Goal: Communication & Community: Share content

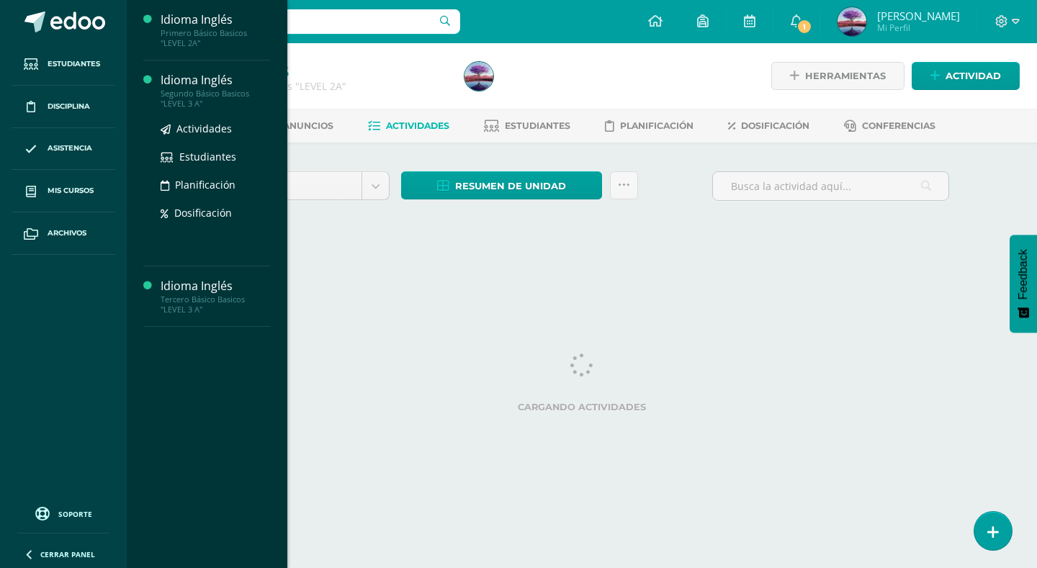
click at [202, 78] on div "Idioma Inglés" at bounding box center [215, 80] width 109 height 17
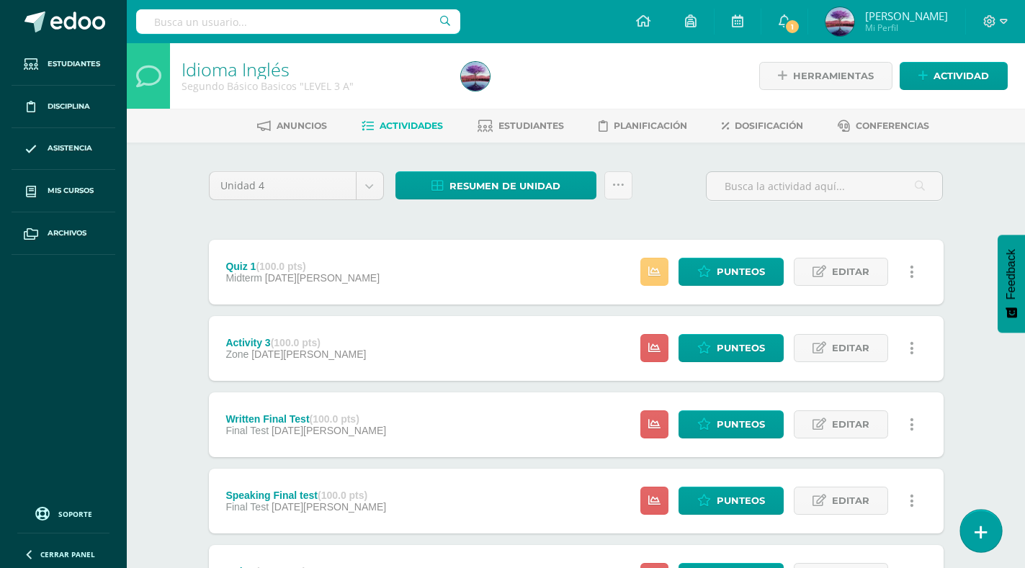
click at [986, 529] on icon at bounding box center [981, 532] width 13 height 17
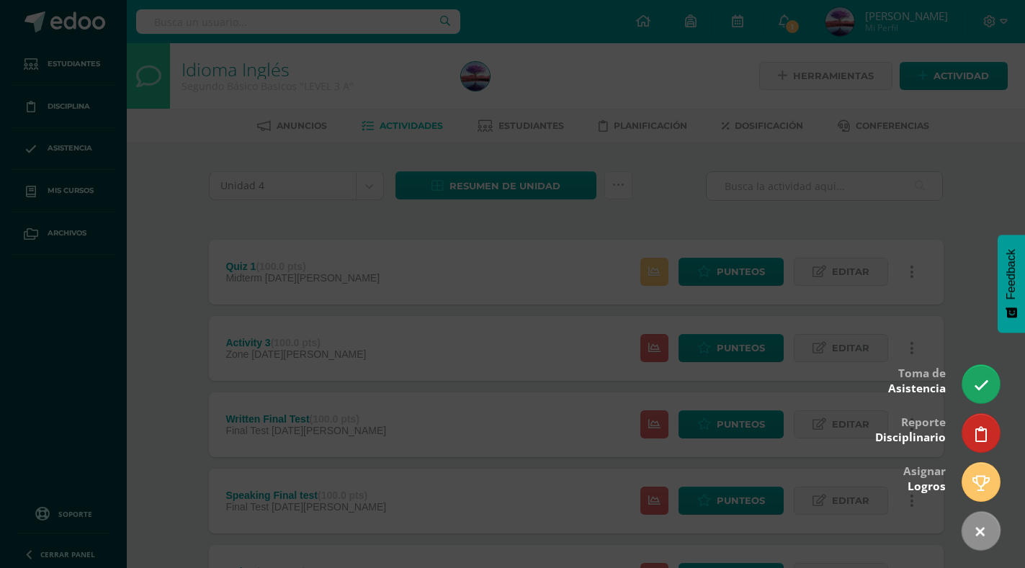
click at [964, 203] on div at bounding box center [512, 284] width 1025 height 568
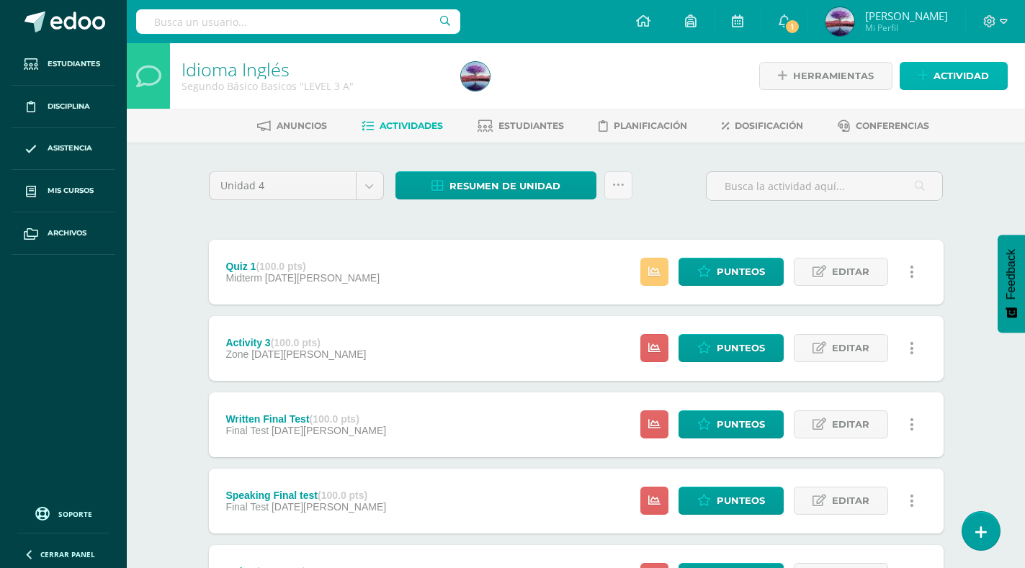
click at [962, 75] on span "Actividad" at bounding box center [961, 76] width 55 height 27
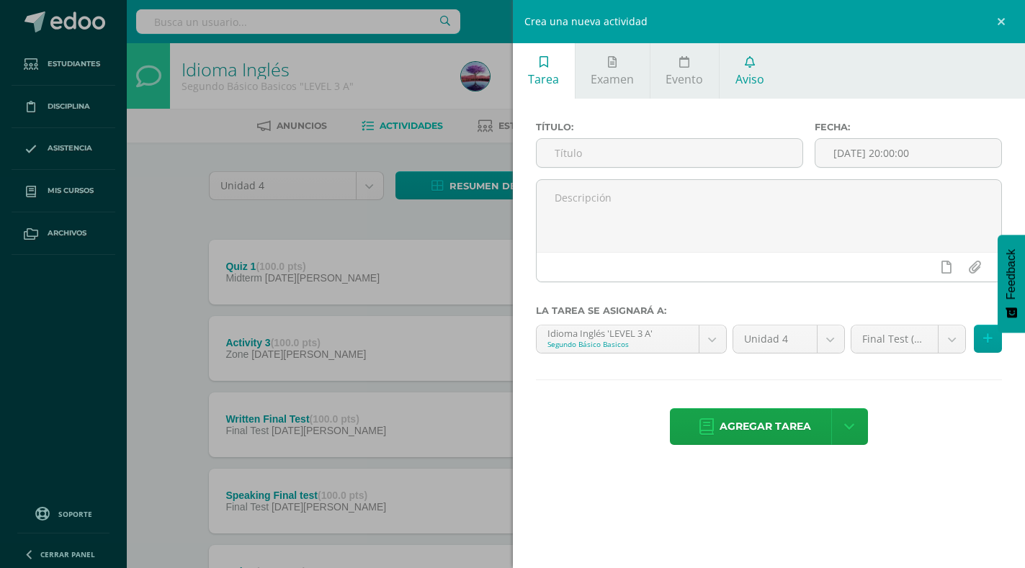
click at [746, 73] on span "Aviso" at bounding box center [750, 79] width 29 height 16
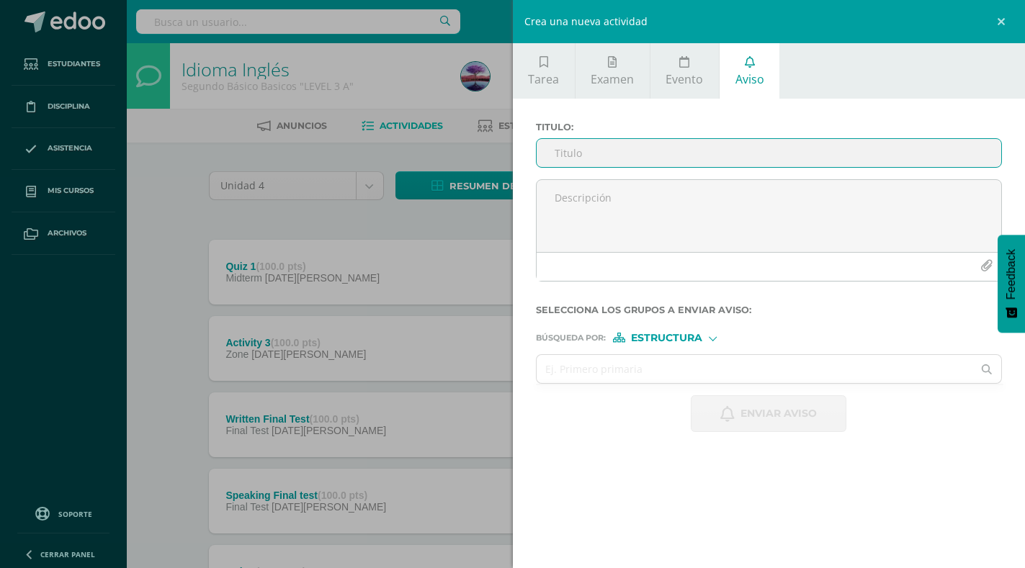
click at [686, 150] on input "Titulo :" at bounding box center [769, 153] width 465 height 28
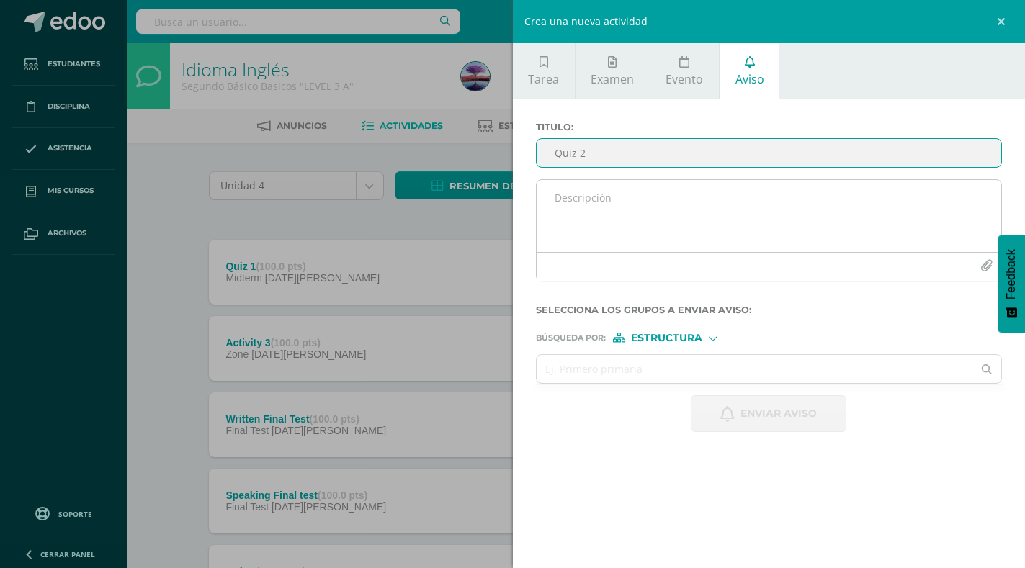
type input "Quiz 2"
click at [689, 209] on textarea at bounding box center [769, 216] width 465 height 72
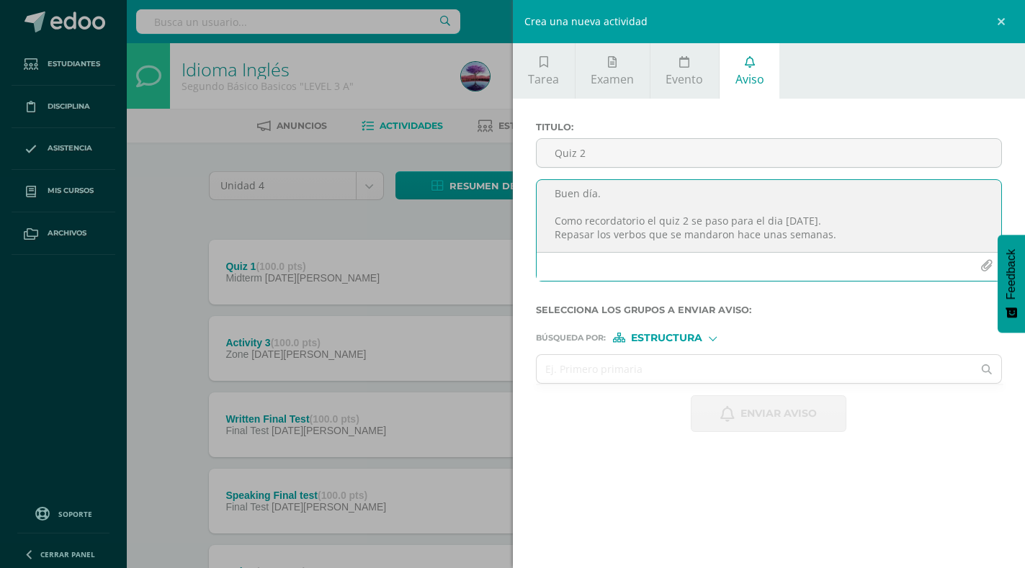
scroll to position [22, 0]
type textarea "Buen día. Como recordatorio el quiz 2 se paso para el dia martes 16 de septiemb…"
click at [736, 361] on input "text" at bounding box center [755, 369] width 437 height 28
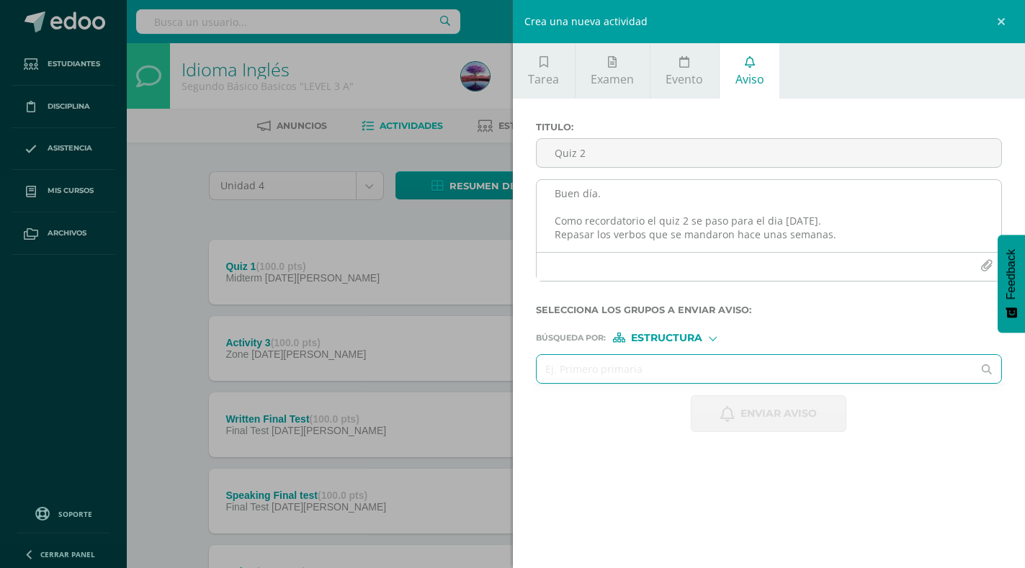
click at [978, 266] on button "button" at bounding box center [987, 266] width 28 height 28
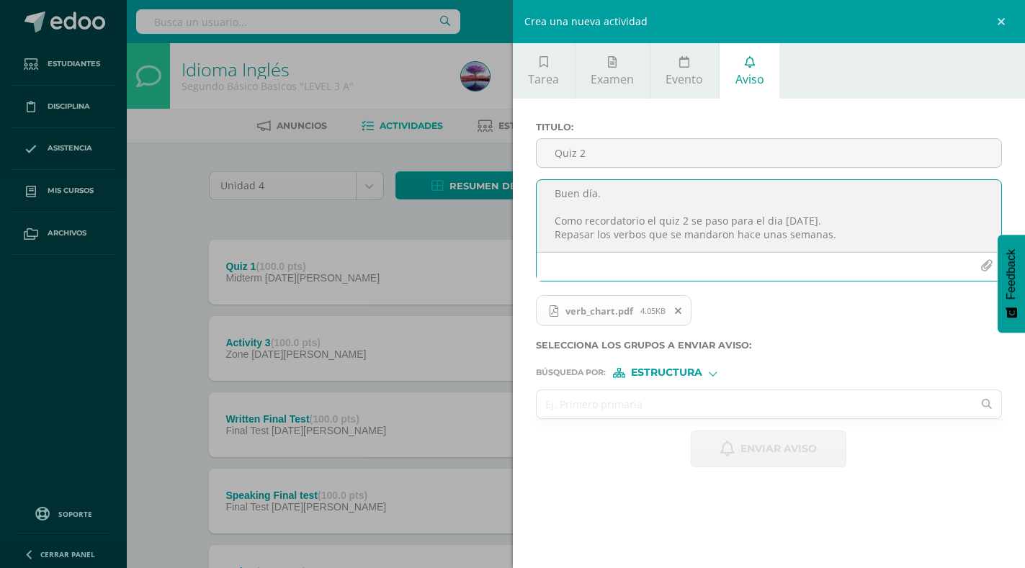
click at [650, 395] on input "text" at bounding box center [755, 404] width 437 height 28
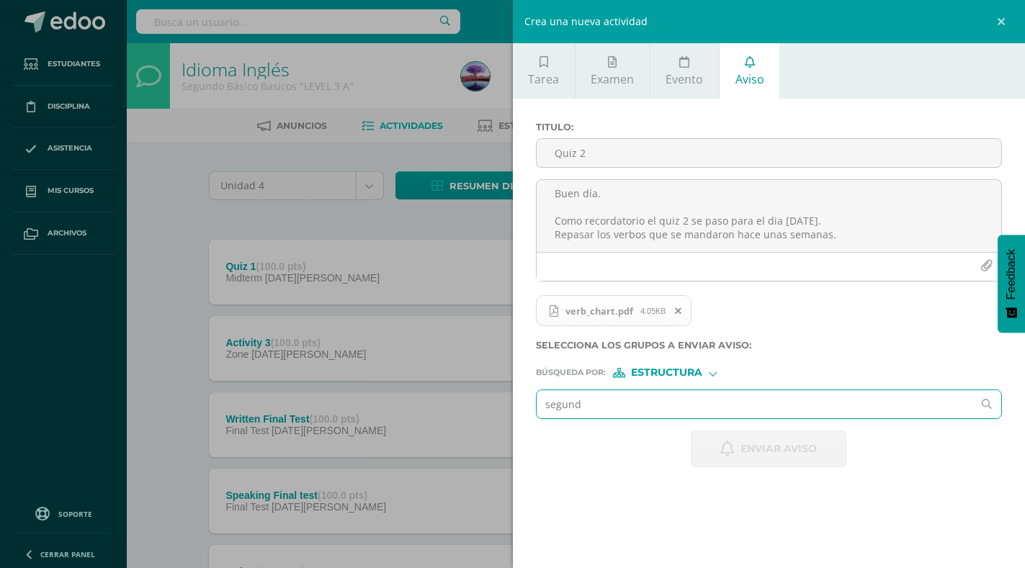
type input "segundo"
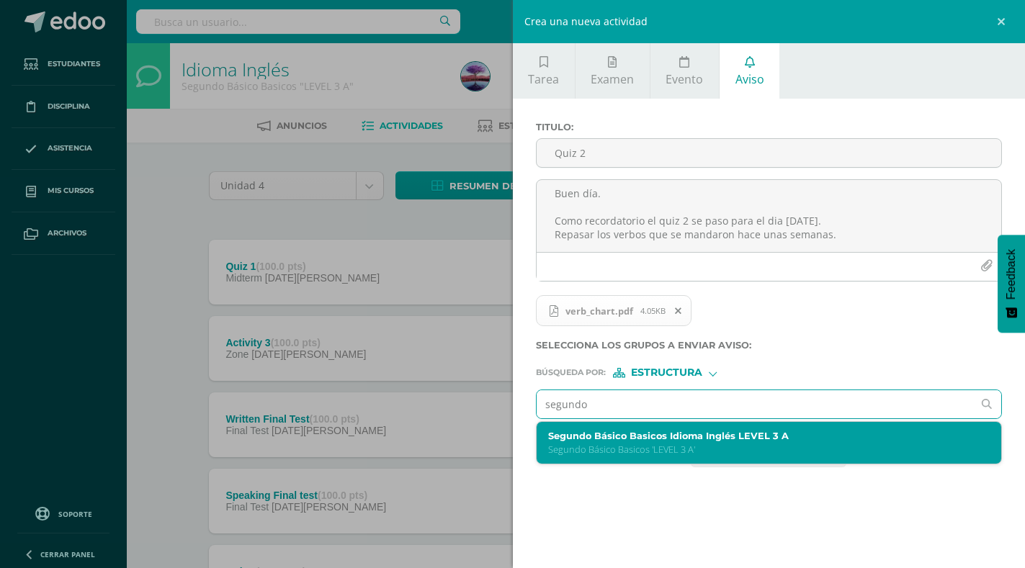
click at [652, 448] on p "Segundo Básico Basicos 'LEVEL 3 A'" at bounding box center [759, 450] width 423 height 12
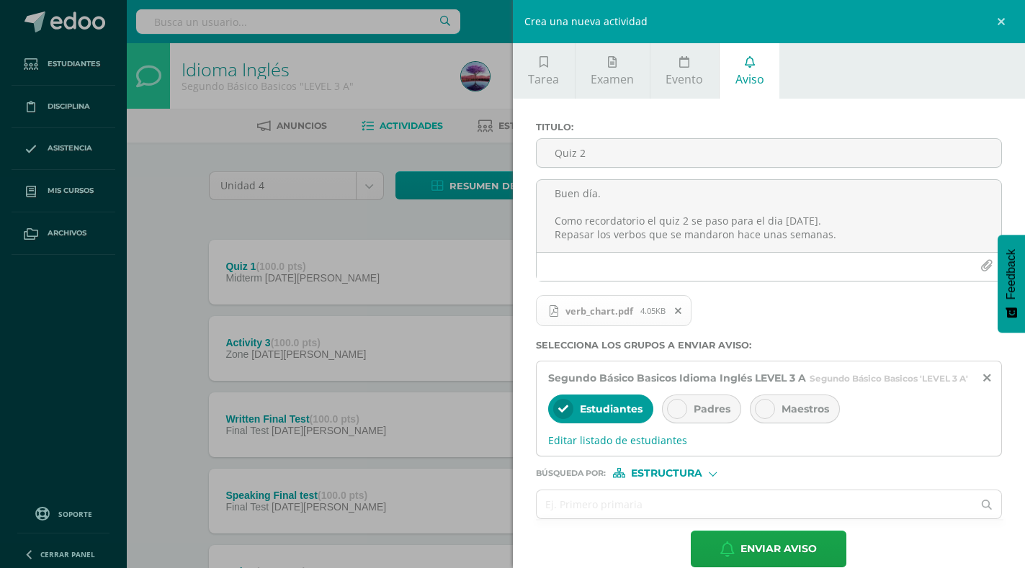
click at [681, 414] on icon at bounding box center [677, 409] width 10 height 10
click at [756, 419] on div at bounding box center [765, 409] width 20 height 20
click at [691, 519] on input "text" at bounding box center [755, 505] width 437 height 28
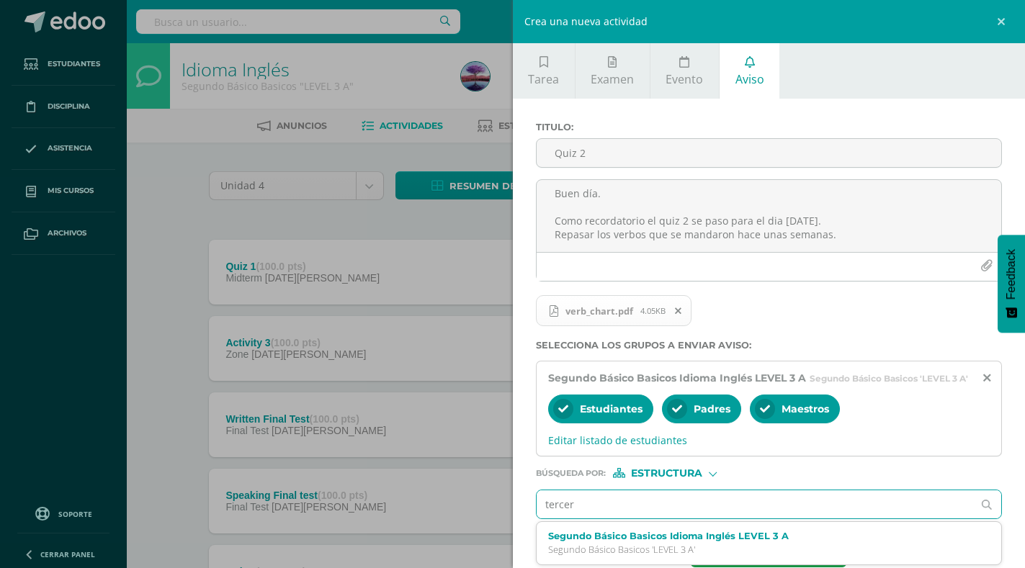
type input "tercero"
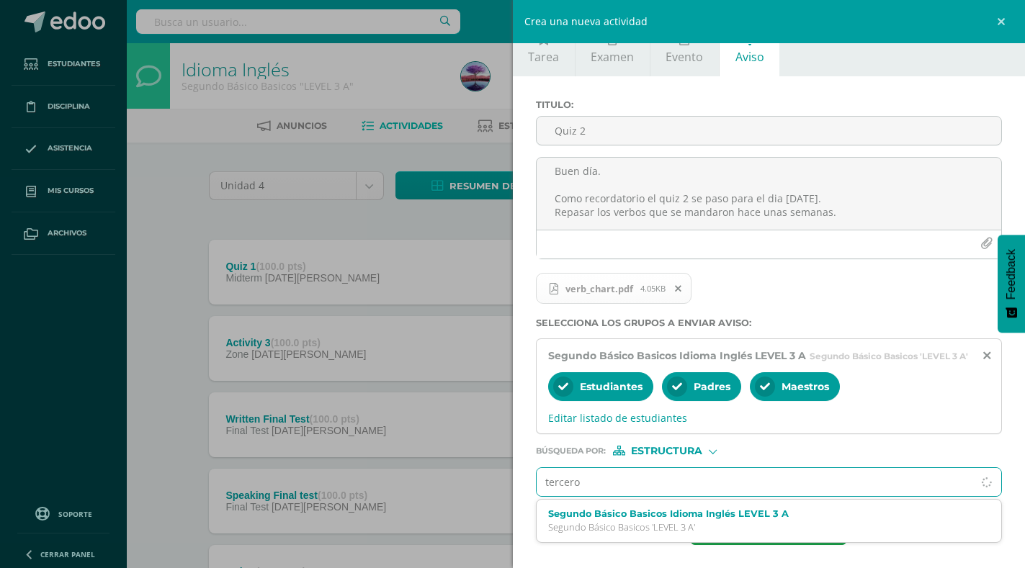
scroll to position [36, 0]
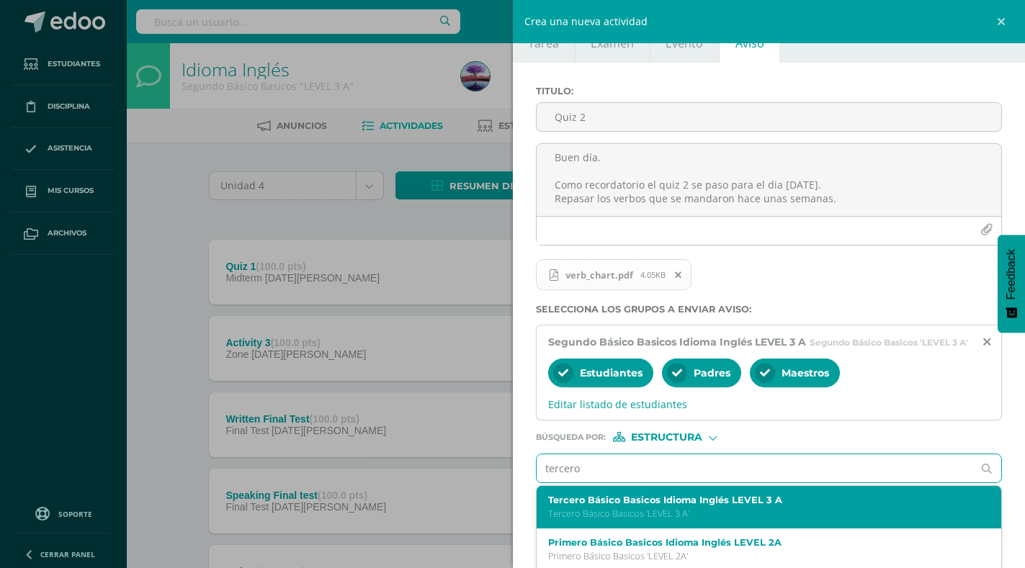
click at [658, 506] on label "Tercero Básico Basicos Idioma Inglés LEVEL 3 A" at bounding box center [759, 500] width 423 height 11
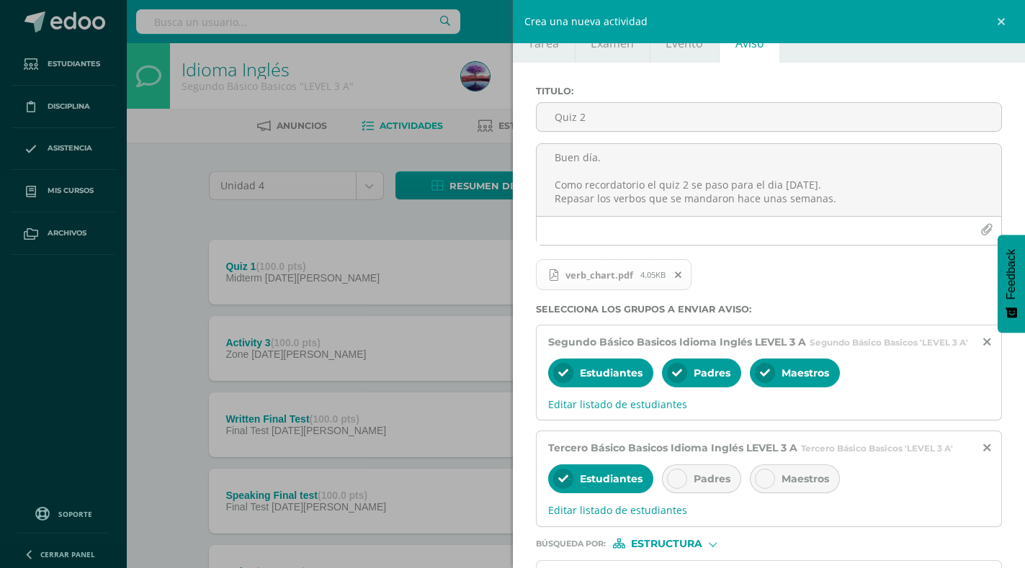
click at [670, 489] on div at bounding box center [677, 479] width 20 height 20
click at [767, 487] on div at bounding box center [765, 479] width 20 height 20
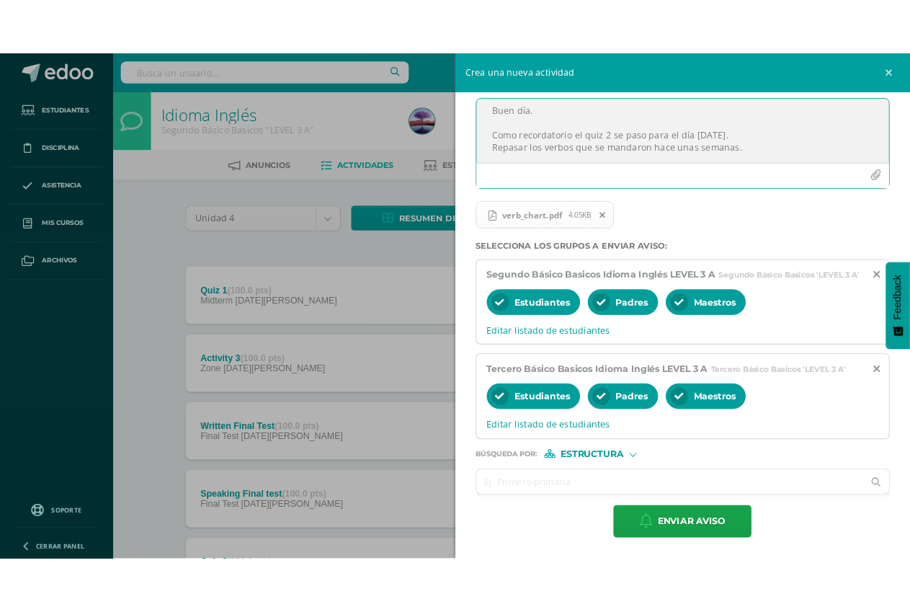
scroll to position [143, 0]
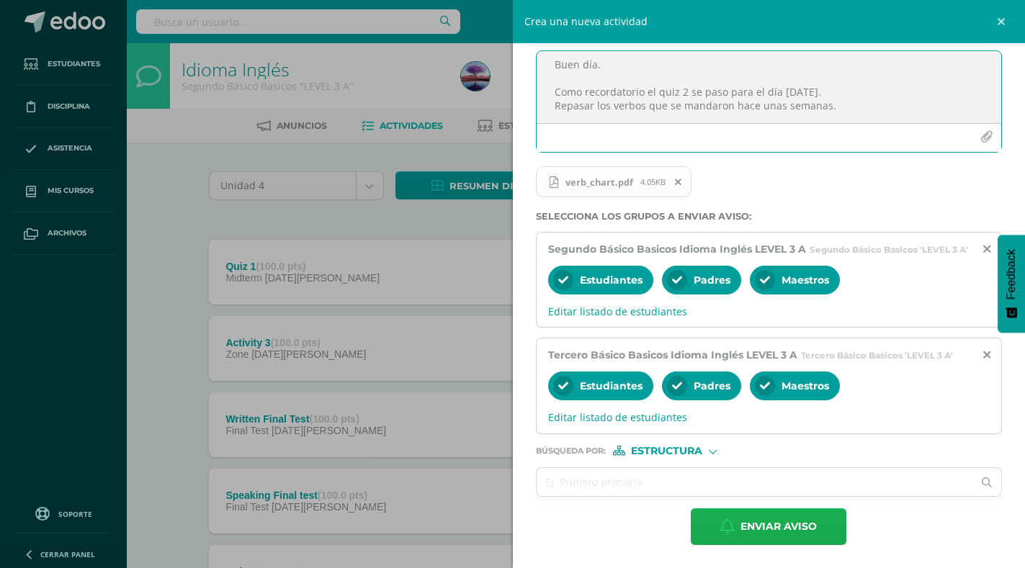
type textarea "Buen día. Como recordatorio el quiz 2 se paso para el día martes 16 de septiemb…"
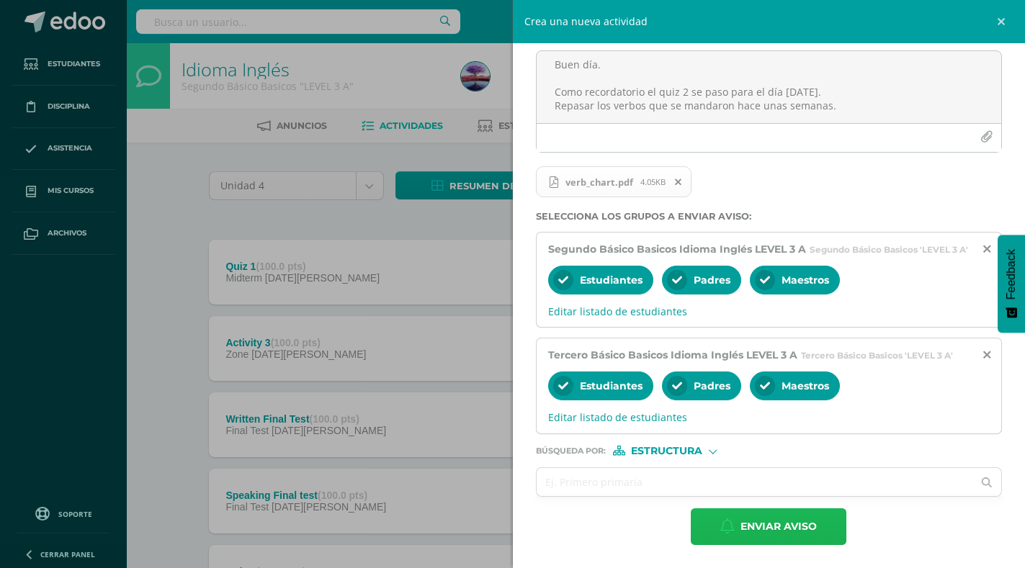
drag, startPoint x: 753, startPoint y: 525, endPoint x: 652, endPoint y: 409, distance: 153.7
click at [754, 526] on span "Enviar aviso" at bounding box center [779, 526] width 76 height 35
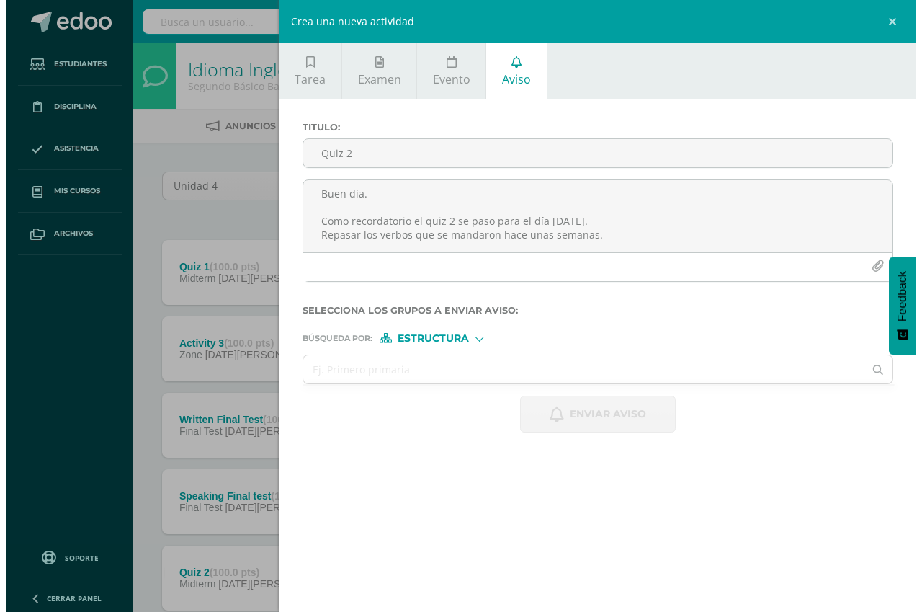
scroll to position [0, 0]
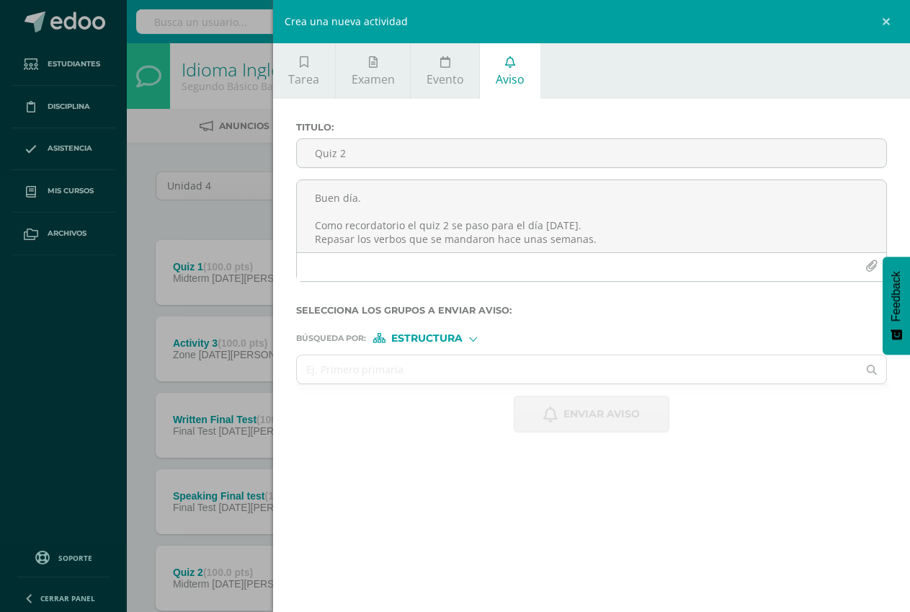
click at [194, 166] on div "Crea una nueva actividad Tarea Examen Evento Aviso Título: Fecha: 2025-09-10 20…" at bounding box center [455, 306] width 910 height 612
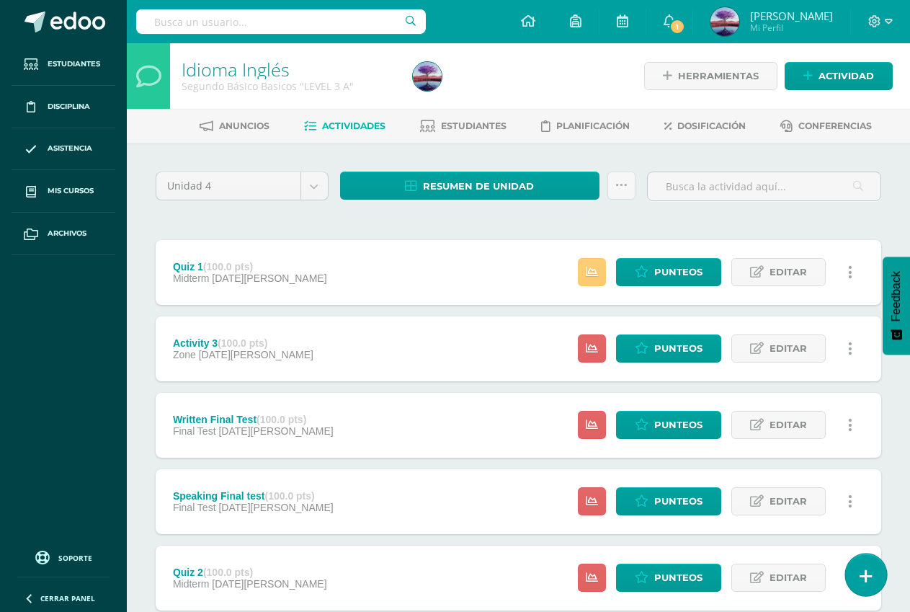
click at [859, 567] on link at bounding box center [865, 574] width 41 height 42
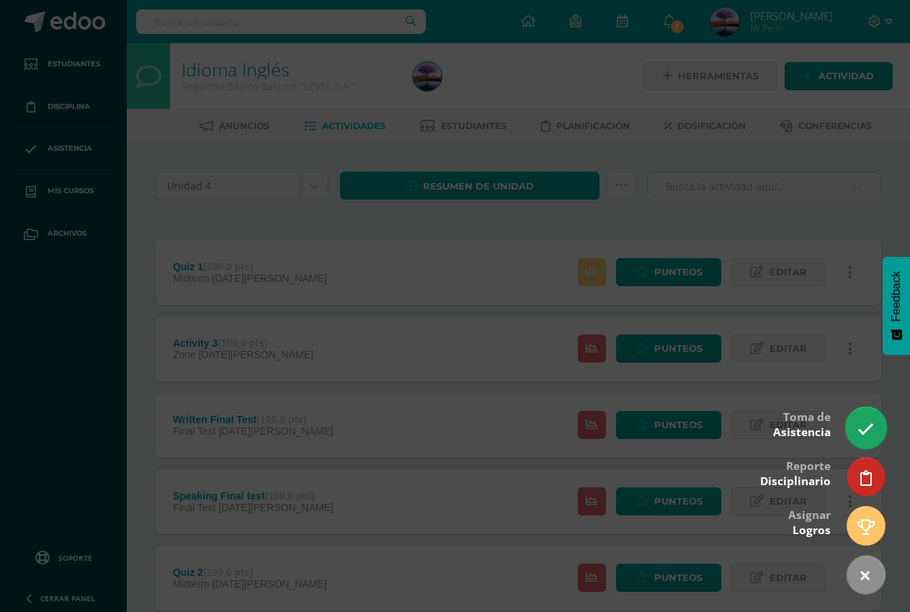
click at [866, 434] on icon at bounding box center [865, 429] width 17 height 17
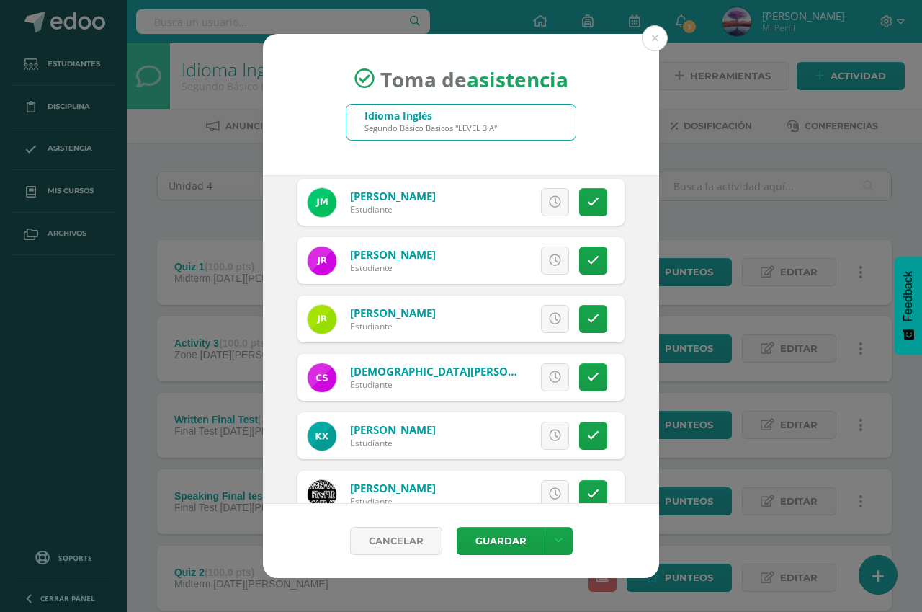
scroll to position [974, 0]
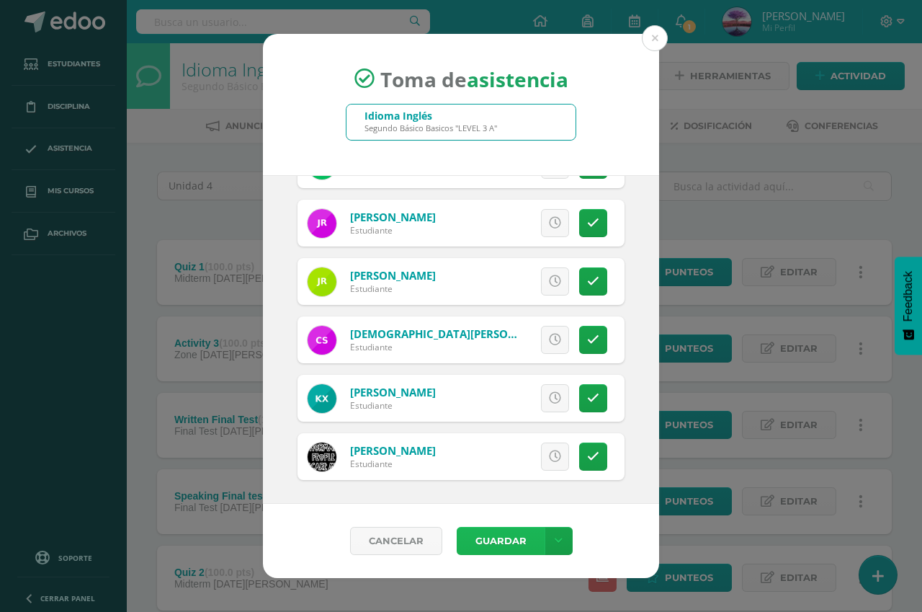
click at [496, 540] on button "Guardar" at bounding box center [501, 541] width 88 height 28
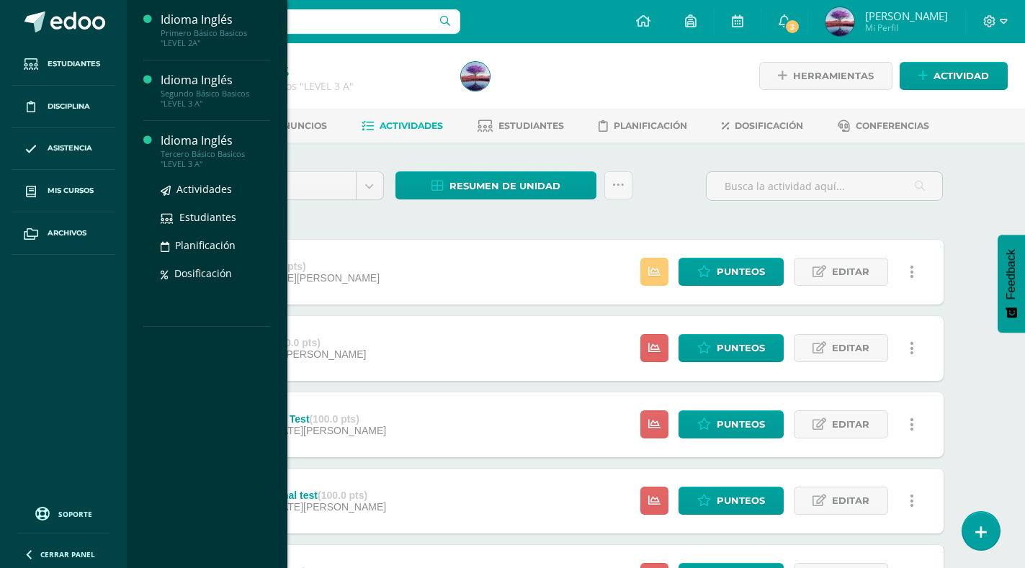
click at [177, 161] on div "Tercero Básico Basicos "LEVEL 3 A"" at bounding box center [215, 159] width 109 height 20
